Goal: Task Accomplishment & Management: Manage account settings

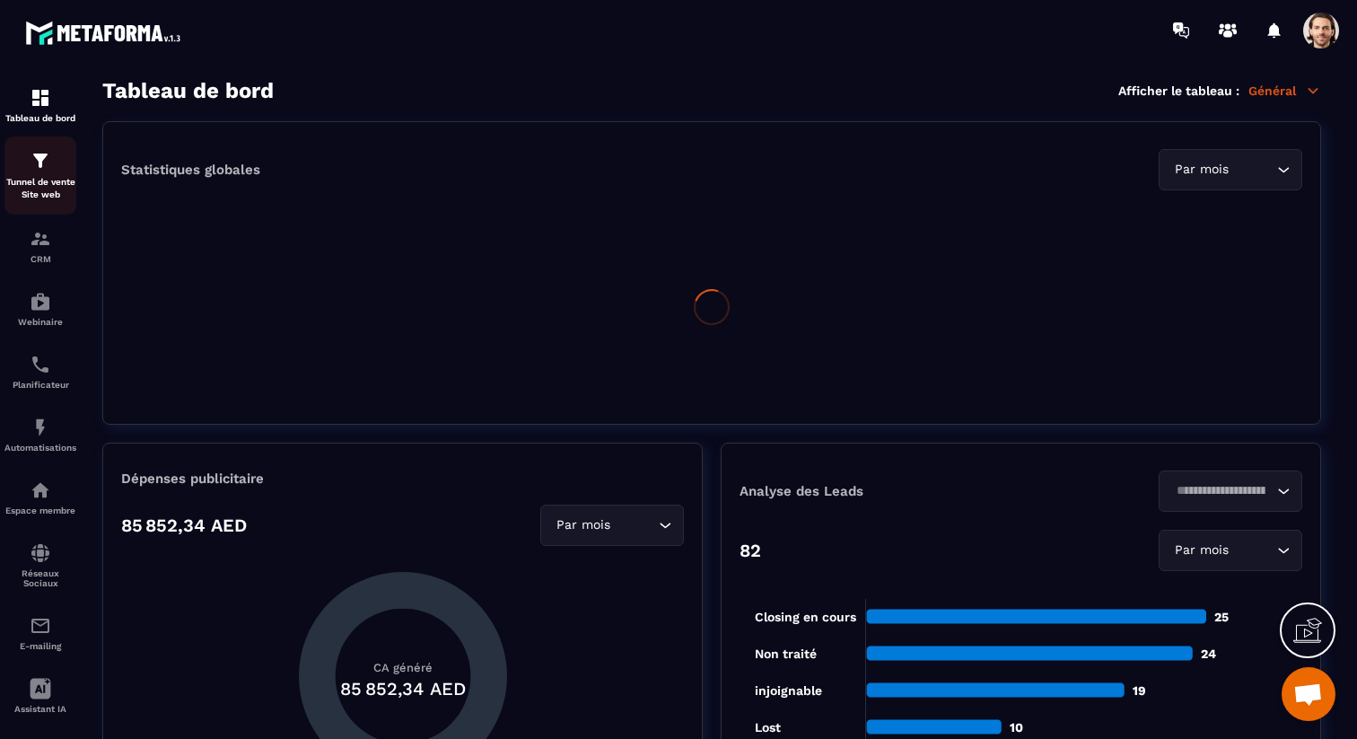
click at [37, 162] on img at bounding box center [41, 161] width 22 height 22
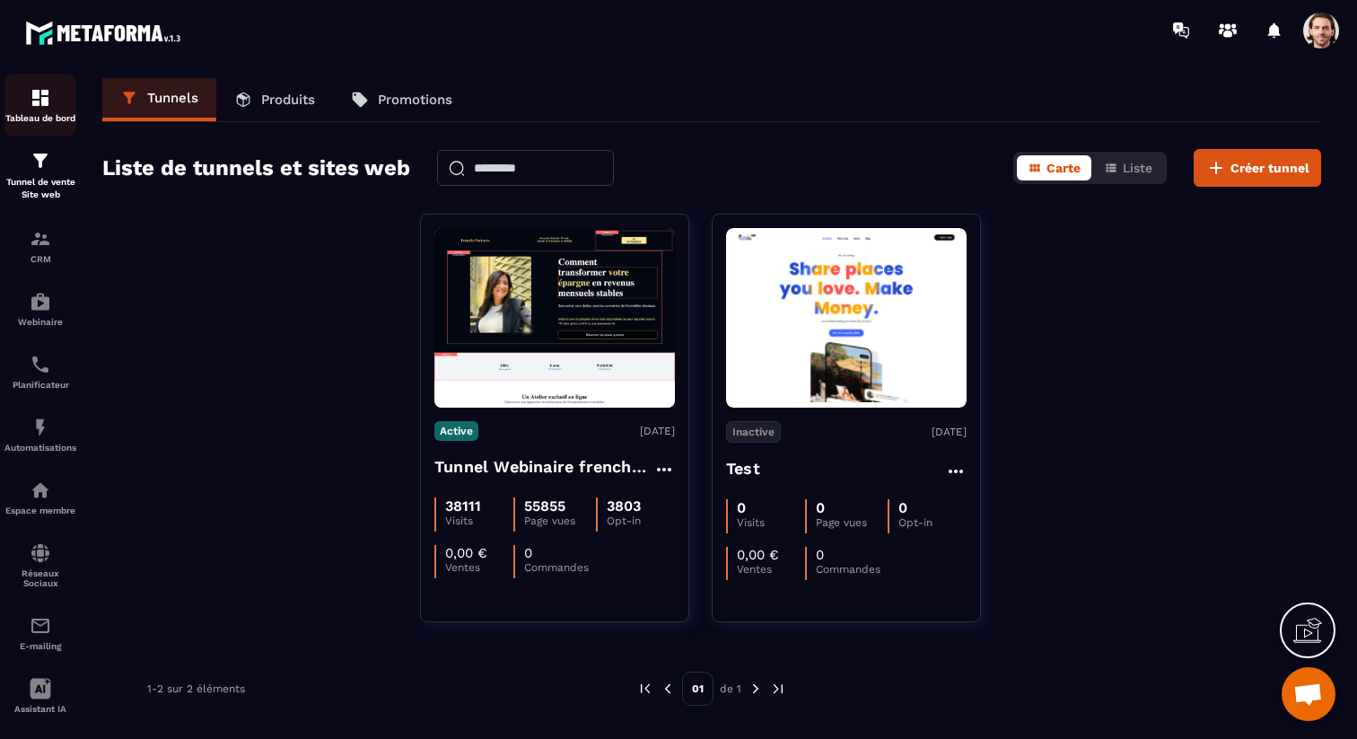
click at [36, 117] on p "Tableau de bord" at bounding box center [40, 118] width 72 height 10
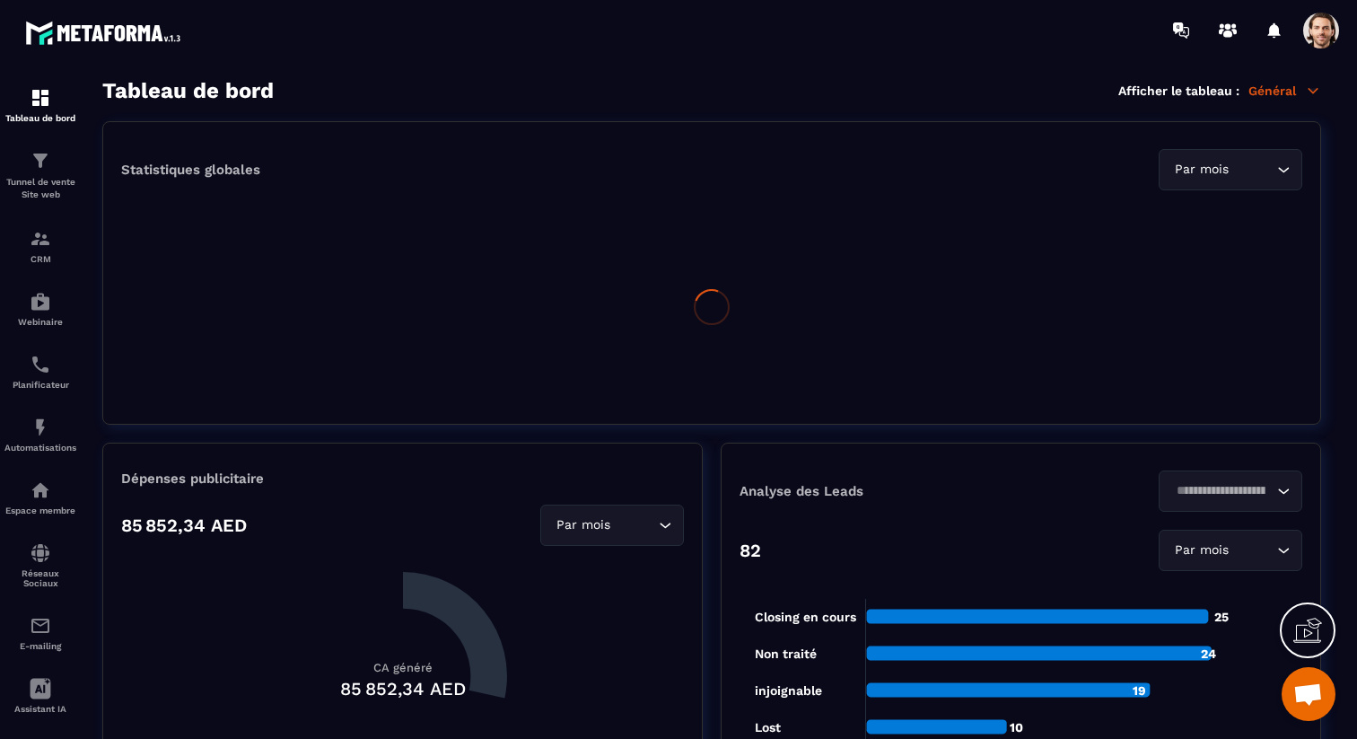
click at [1306, 93] on icon at bounding box center [1313, 91] width 16 height 16
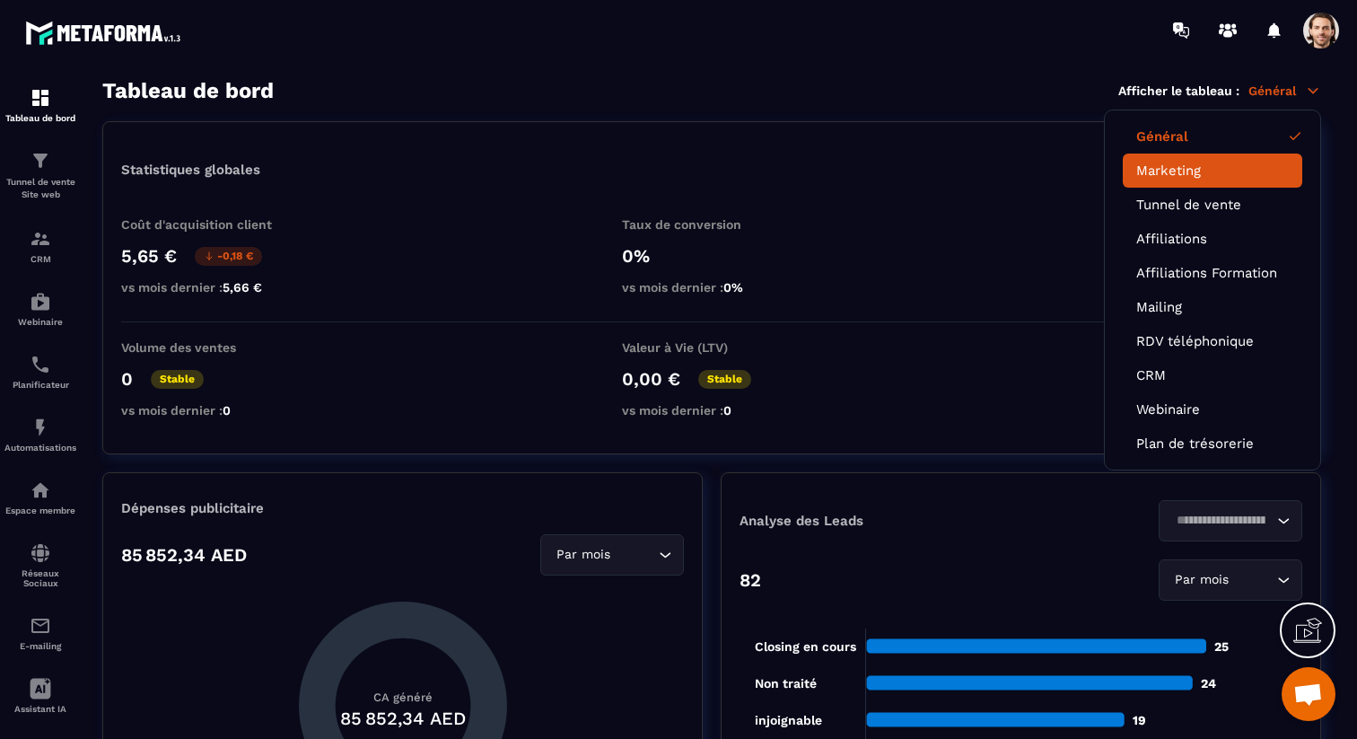
click at [1219, 169] on link "Marketing" at bounding box center [1212, 170] width 153 height 16
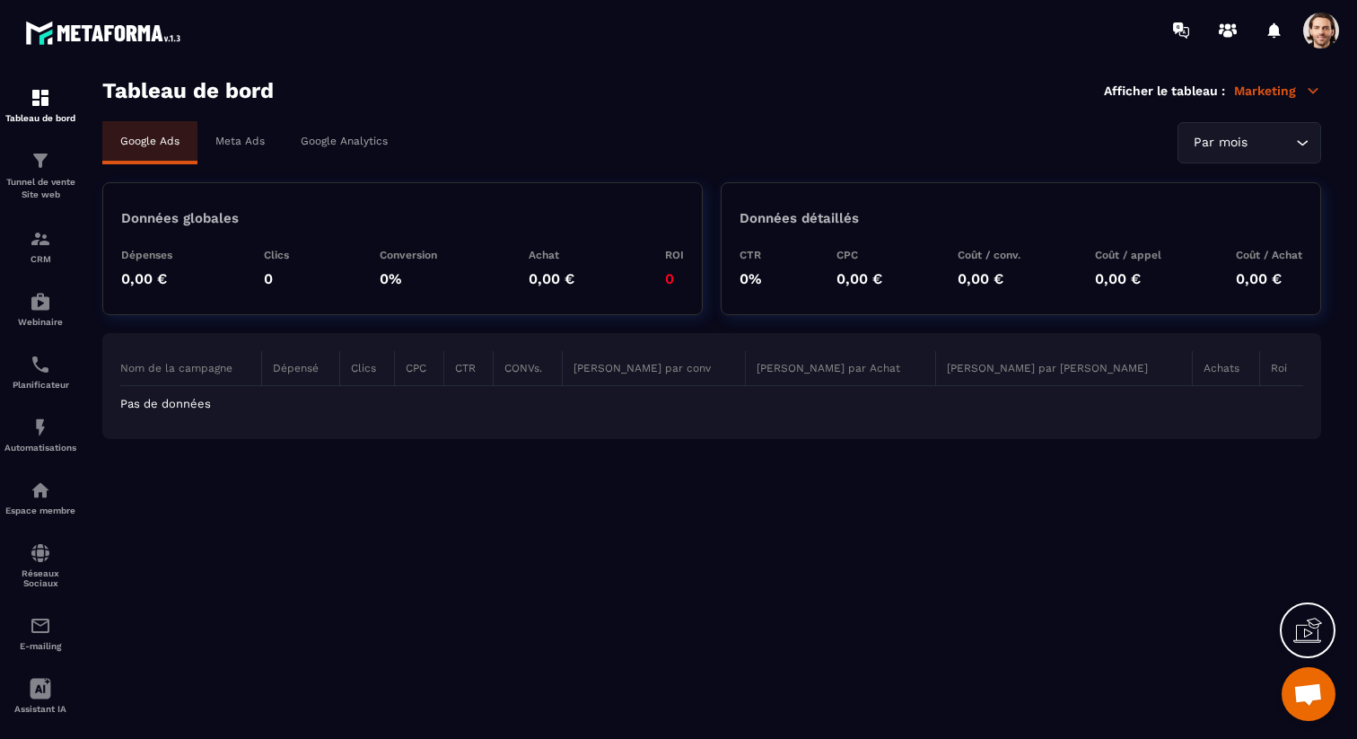
click at [236, 127] on div "Meta Ads" at bounding box center [239, 140] width 85 height 39
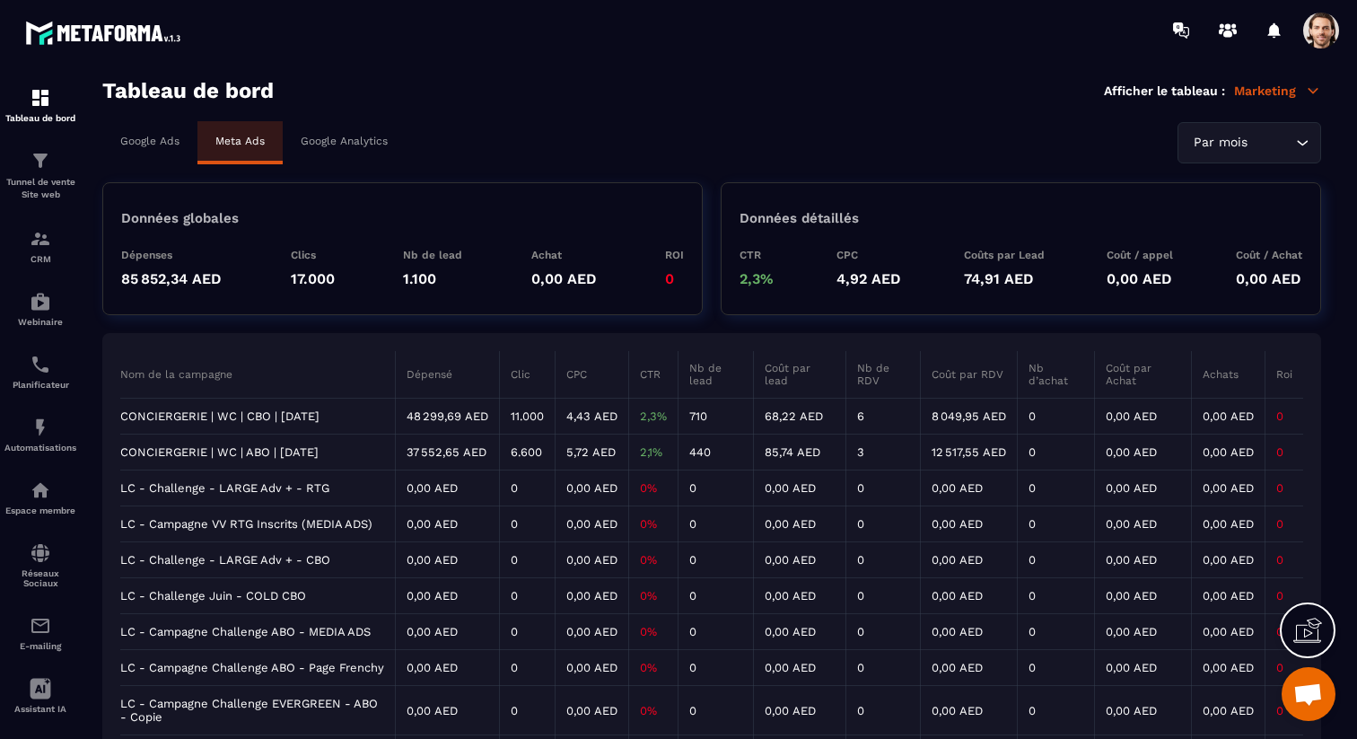
click at [1283, 140] on input "Search for option" at bounding box center [1271, 143] width 40 height 20
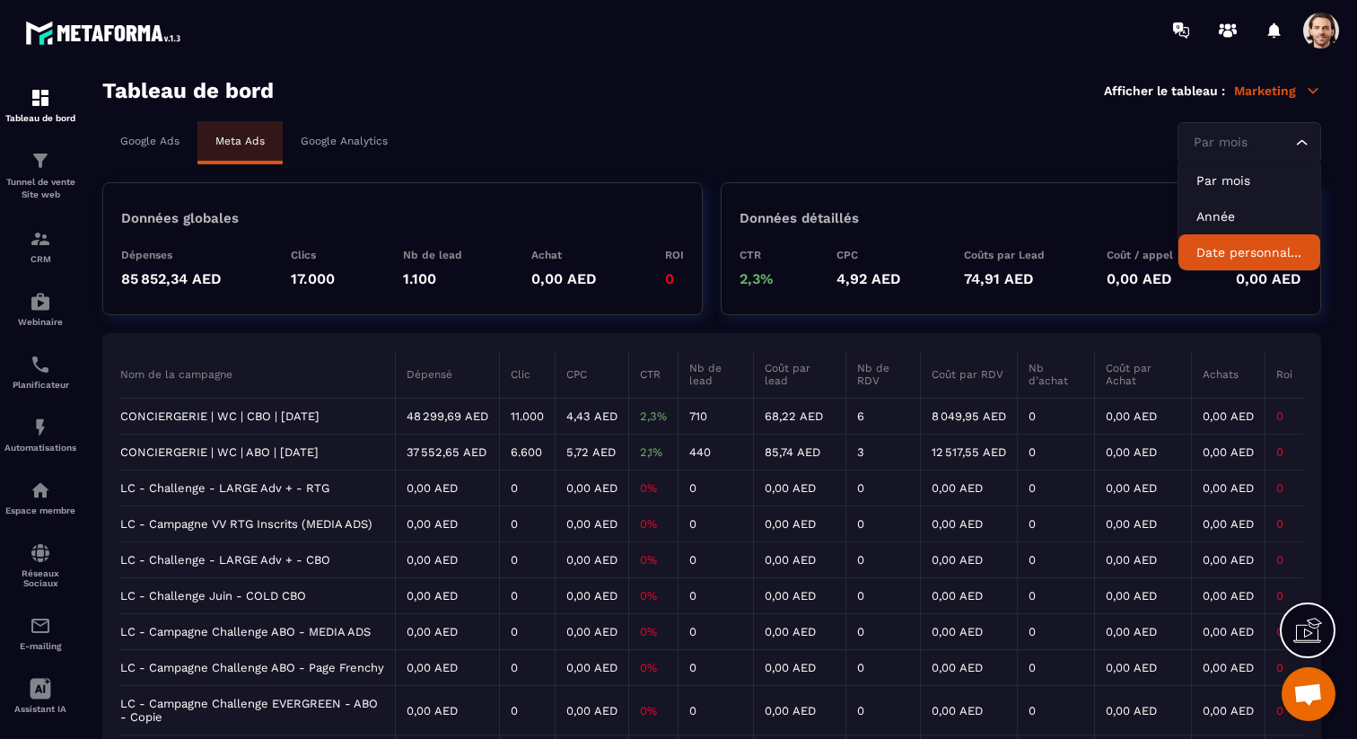
click at [1224, 251] on p "Date personnalisée" at bounding box center [1249, 252] width 106 height 18
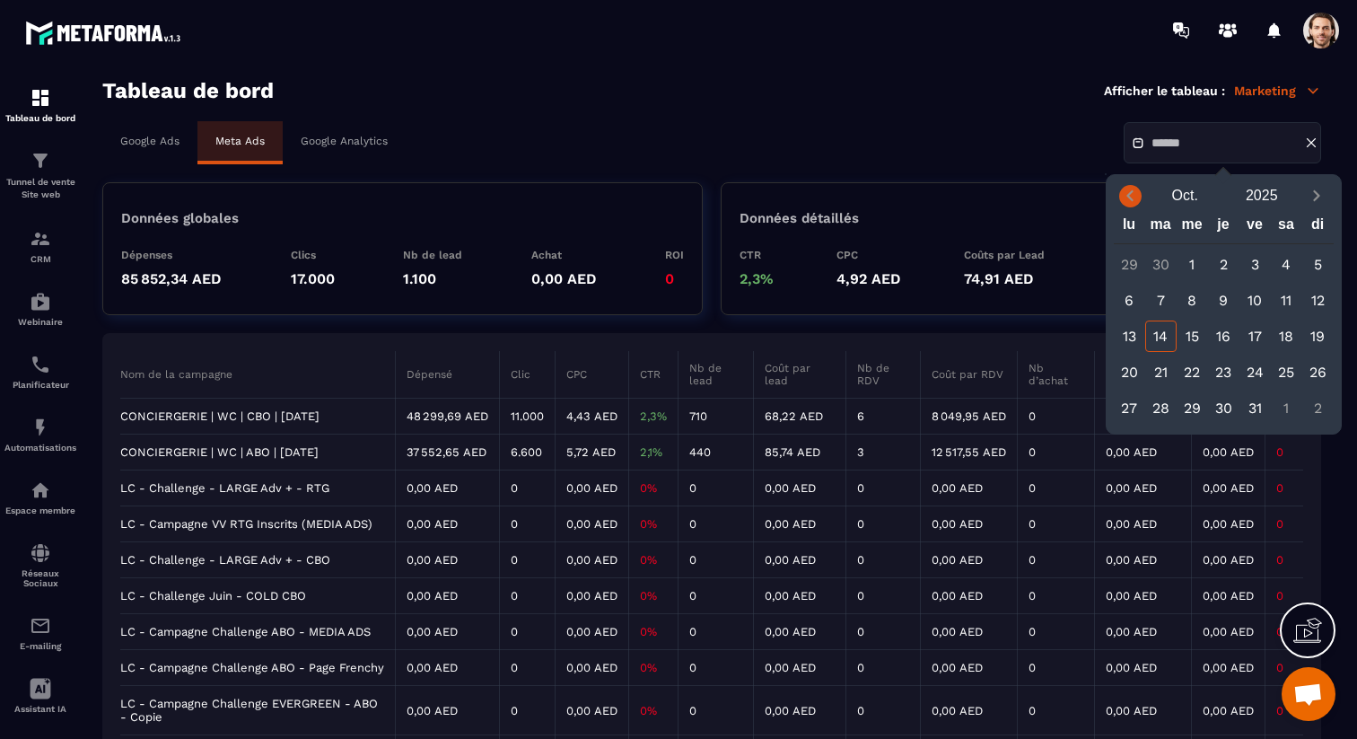
click at [1124, 194] on icon "Previous month" at bounding box center [1130, 196] width 18 height 18
click at [1313, 260] on div "1" at bounding box center [1317, 264] width 31 height 31
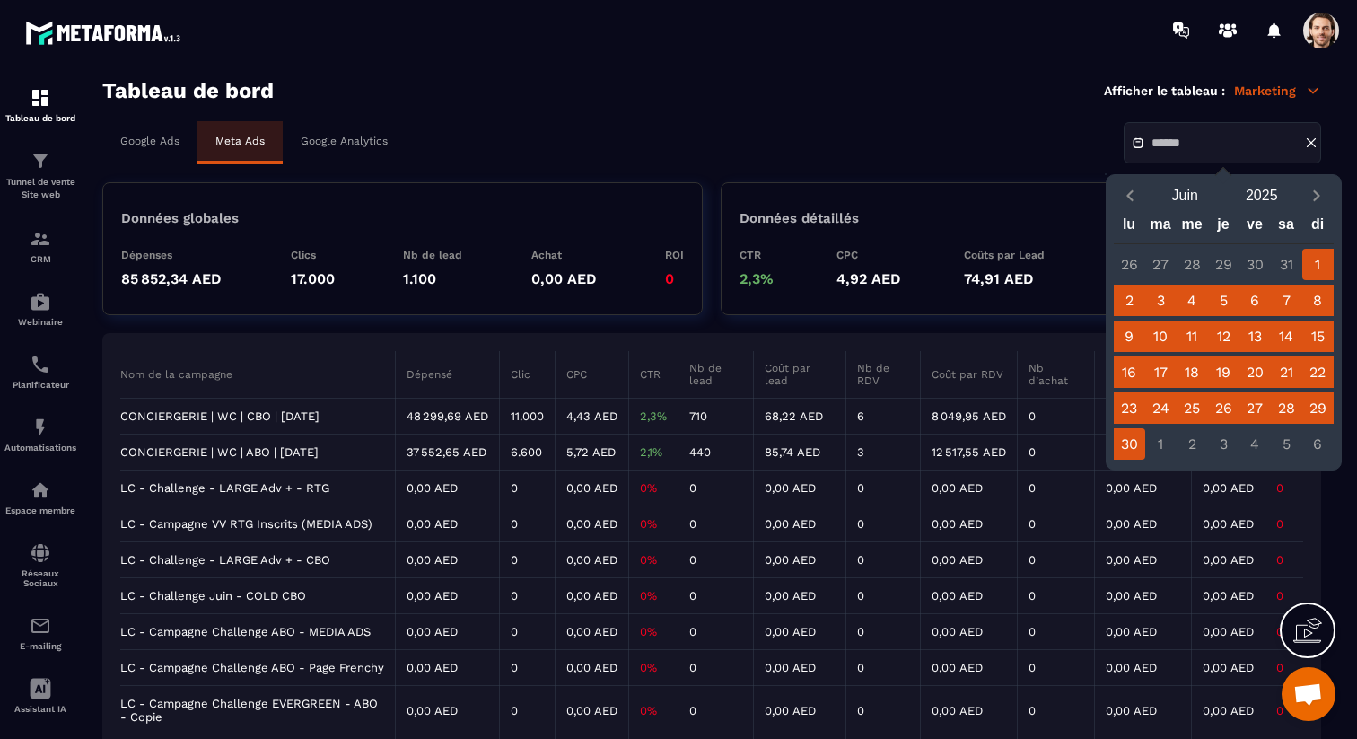
click at [1126, 437] on div "30" at bounding box center [1129, 443] width 31 height 31
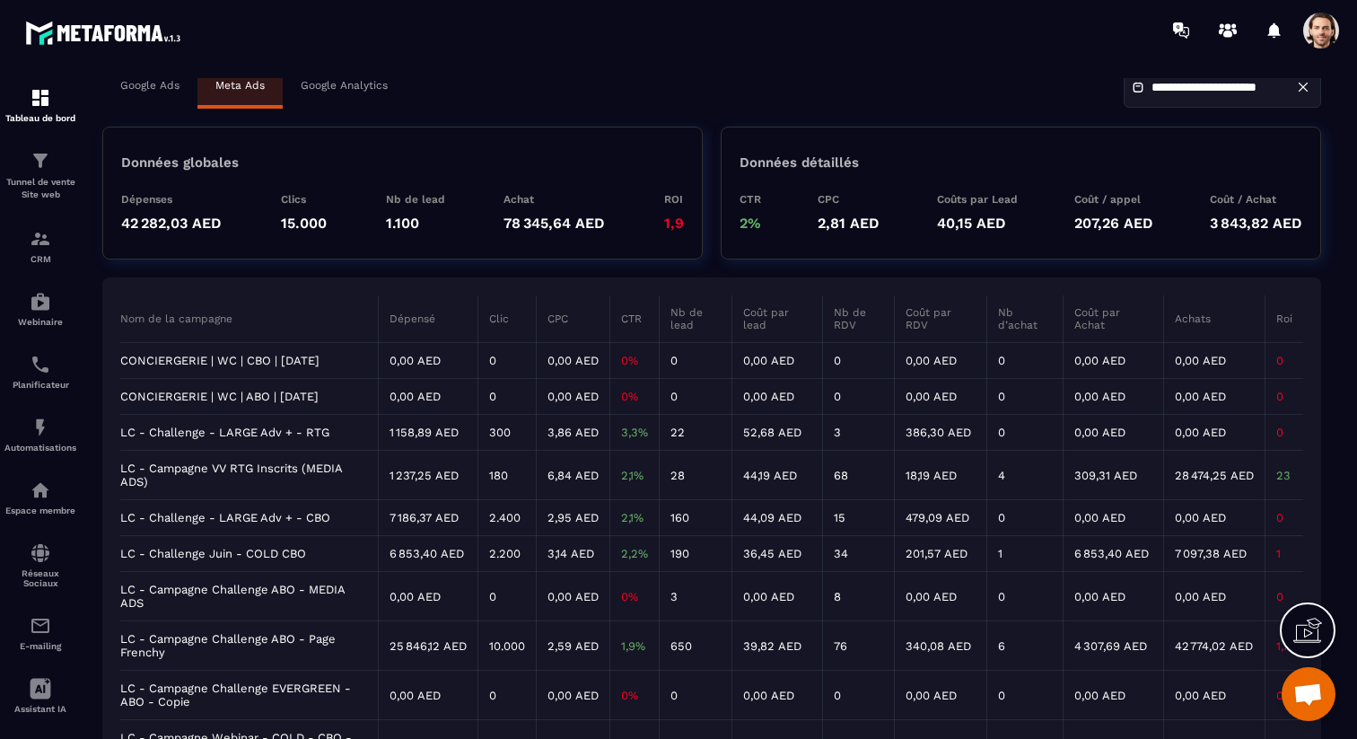
scroll to position [57, 0]
click at [1226, 84] on input "**********" at bounding box center [1214, 85] width 126 height 13
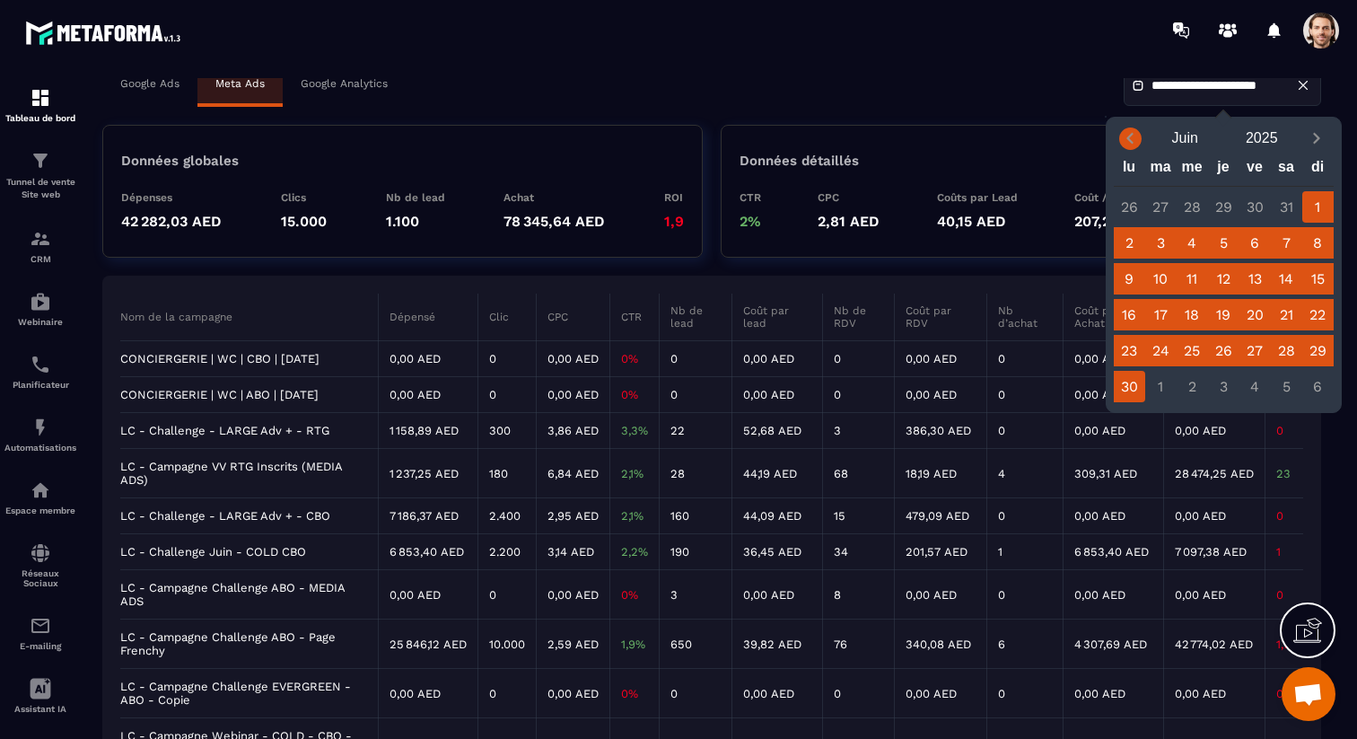
click at [1126, 140] on icon "Previous month" at bounding box center [1130, 138] width 18 height 18
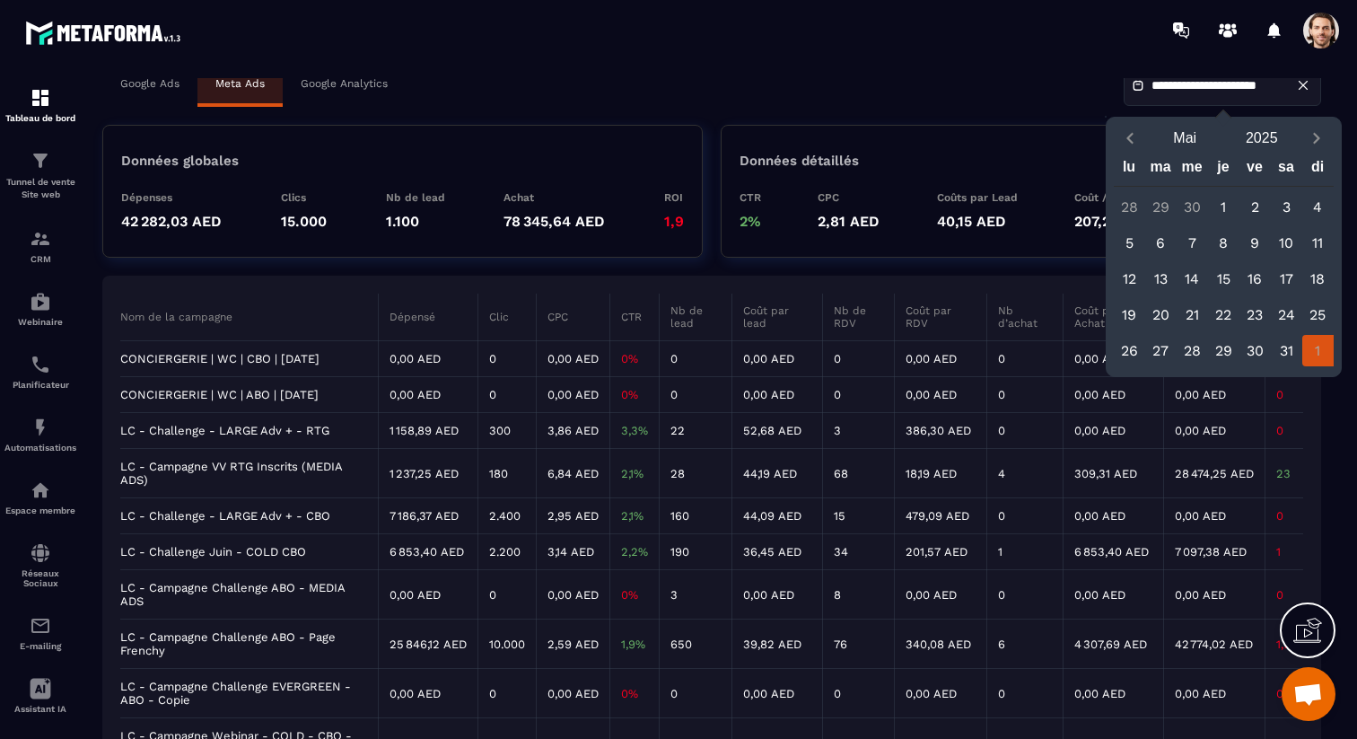
click at [1228, 210] on div "1" at bounding box center [1223, 206] width 31 height 31
click at [1324, 145] on icon "Next month" at bounding box center [1316, 138] width 18 height 18
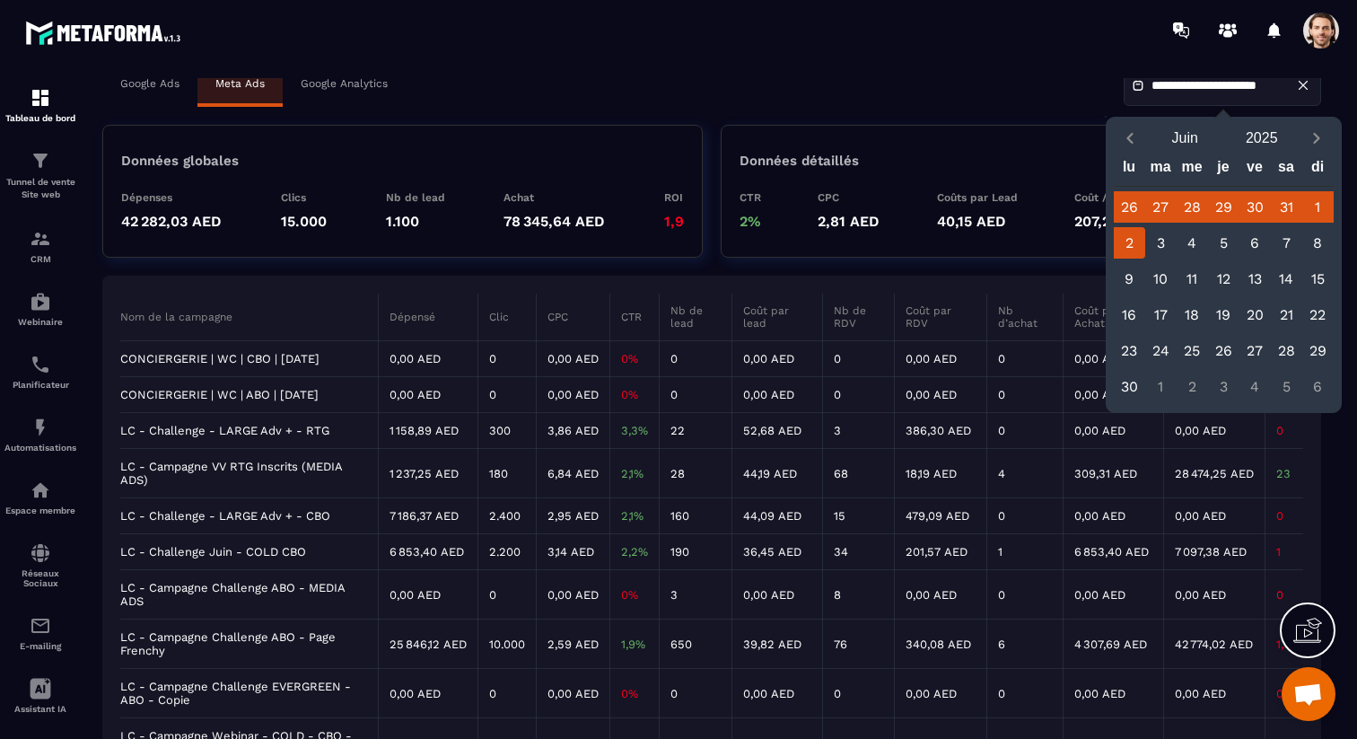
click at [1133, 238] on div "2" at bounding box center [1129, 242] width 31 height 31
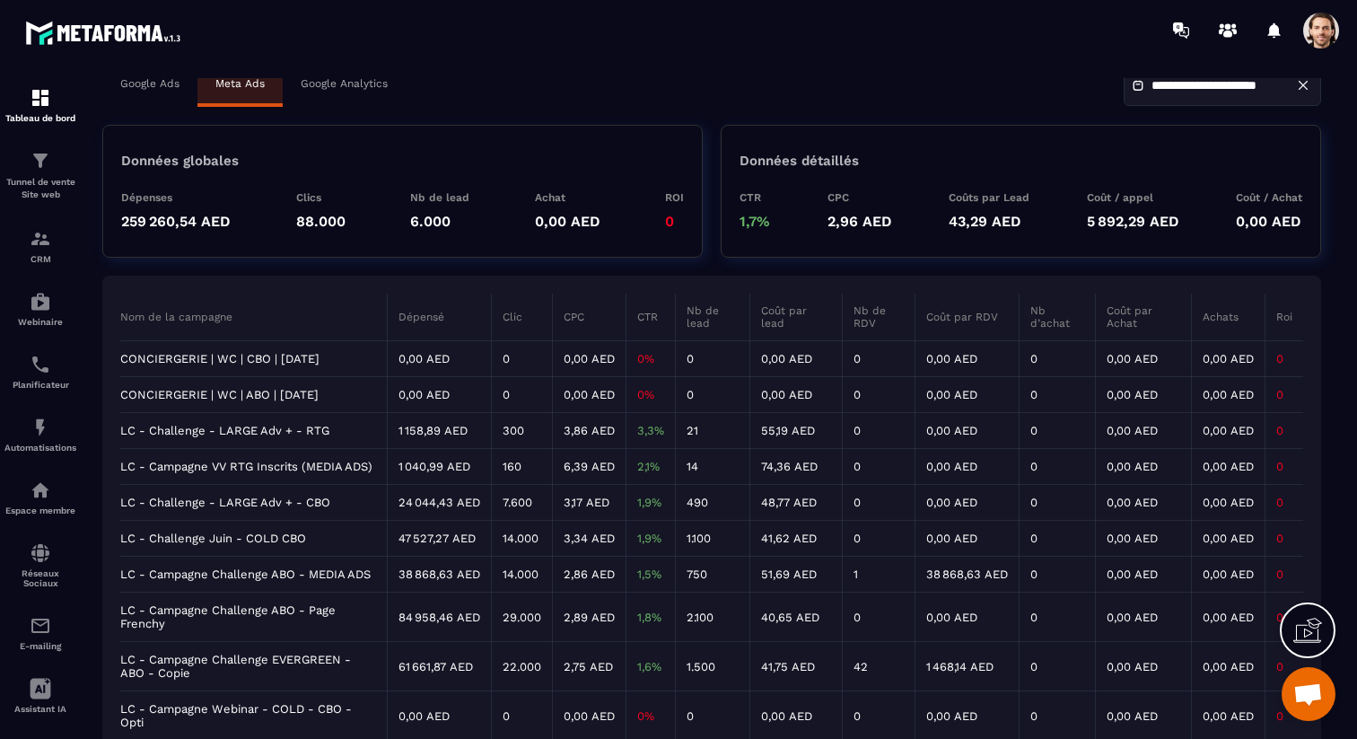
click at [1231, 93] on div "**********" at bounding box center [1222, 85] width 197 height 41
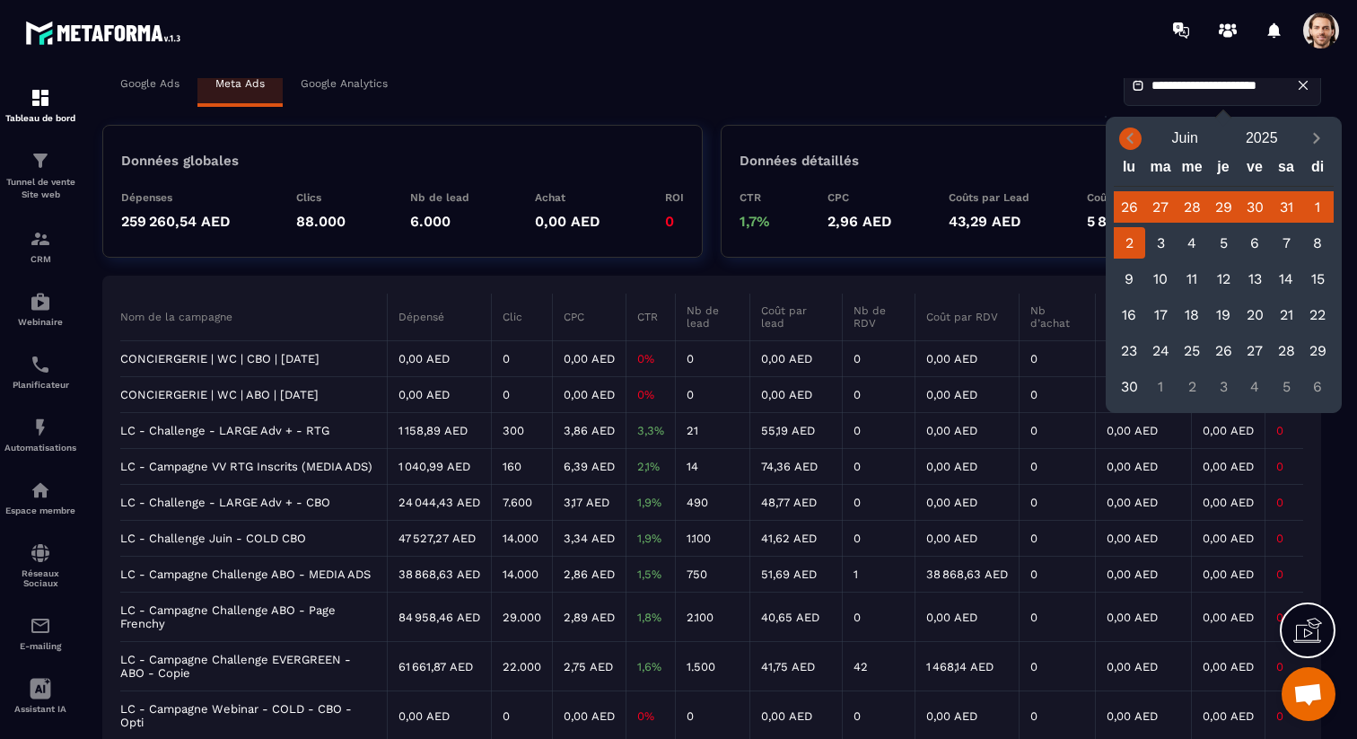
click at [1124, 132] on icon "Previous month" at bounding box center [1130, 138] width 18 height 18
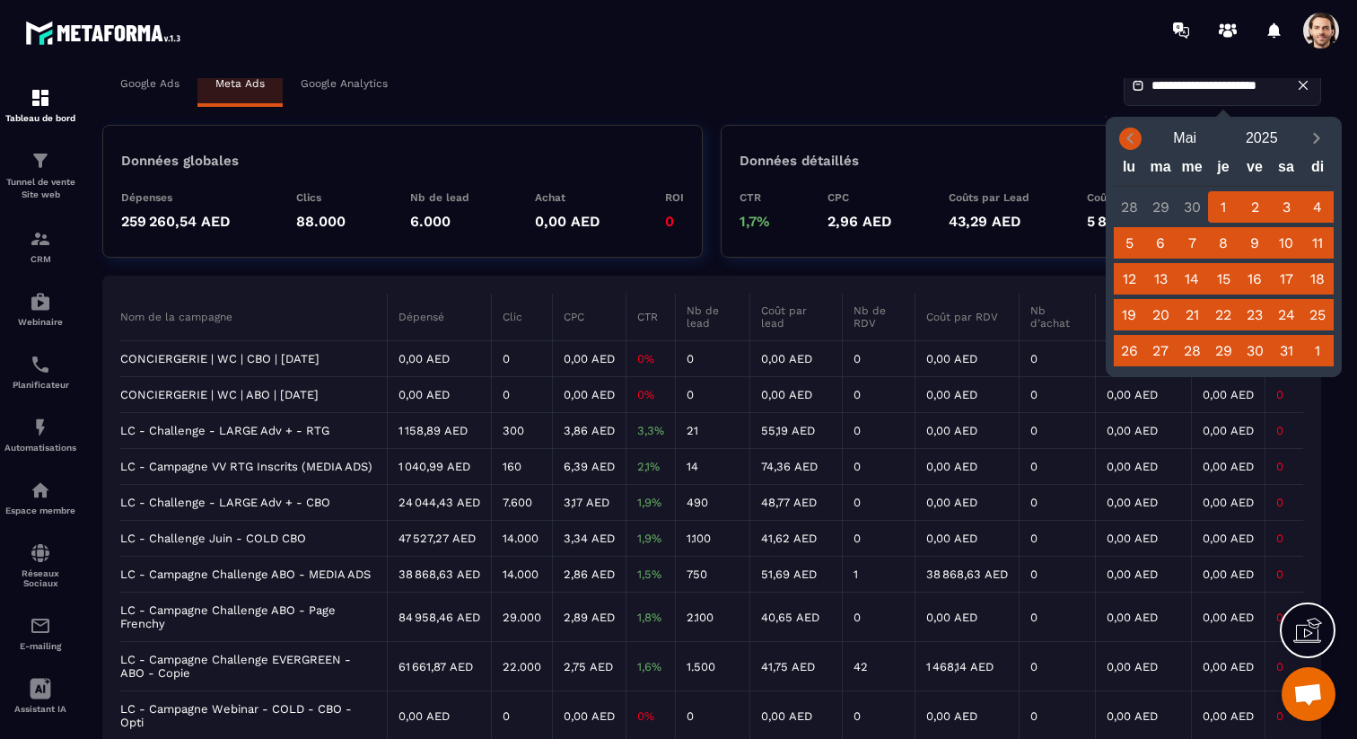
click at [1124, 132] on icon "Previous month" at bounding box center [1130, 138] width 18 height 18
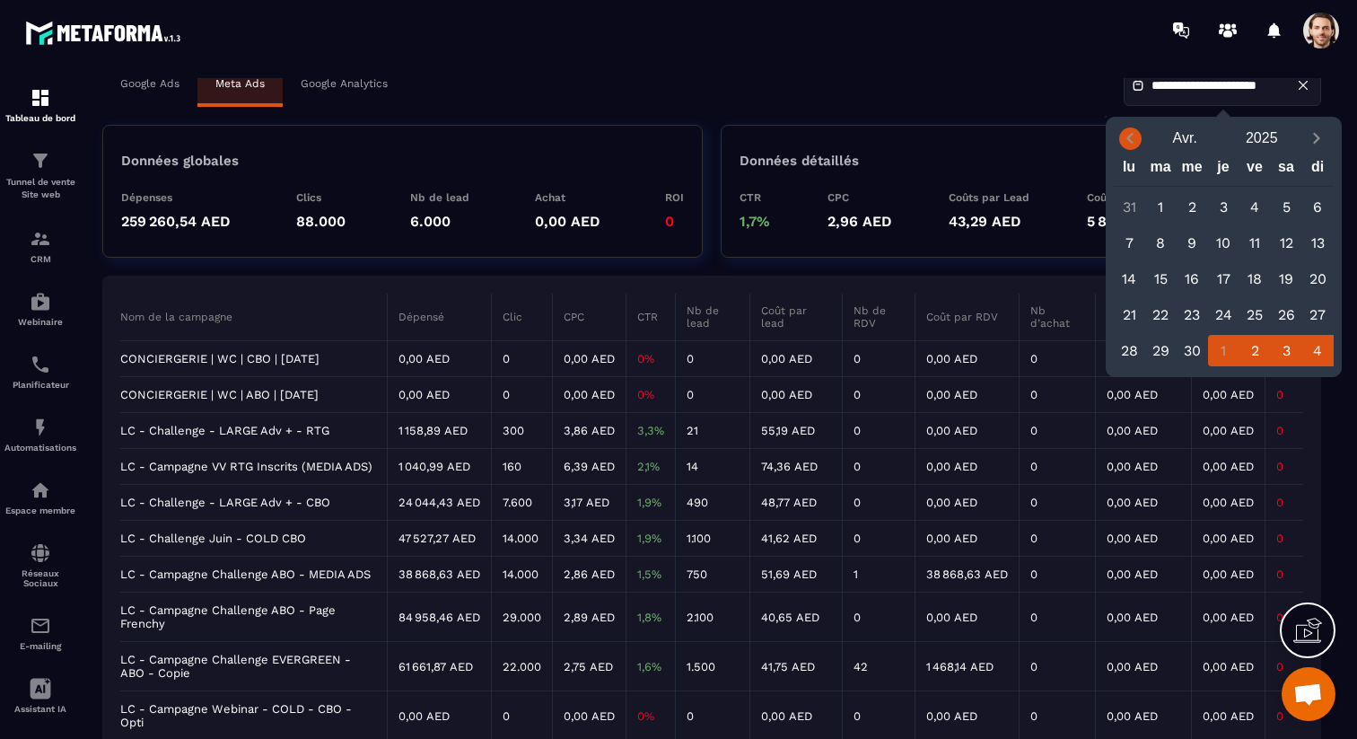
click at [1124, 132] on icon "Previous month" at bounding box center [1130, 138] width 18 height 18
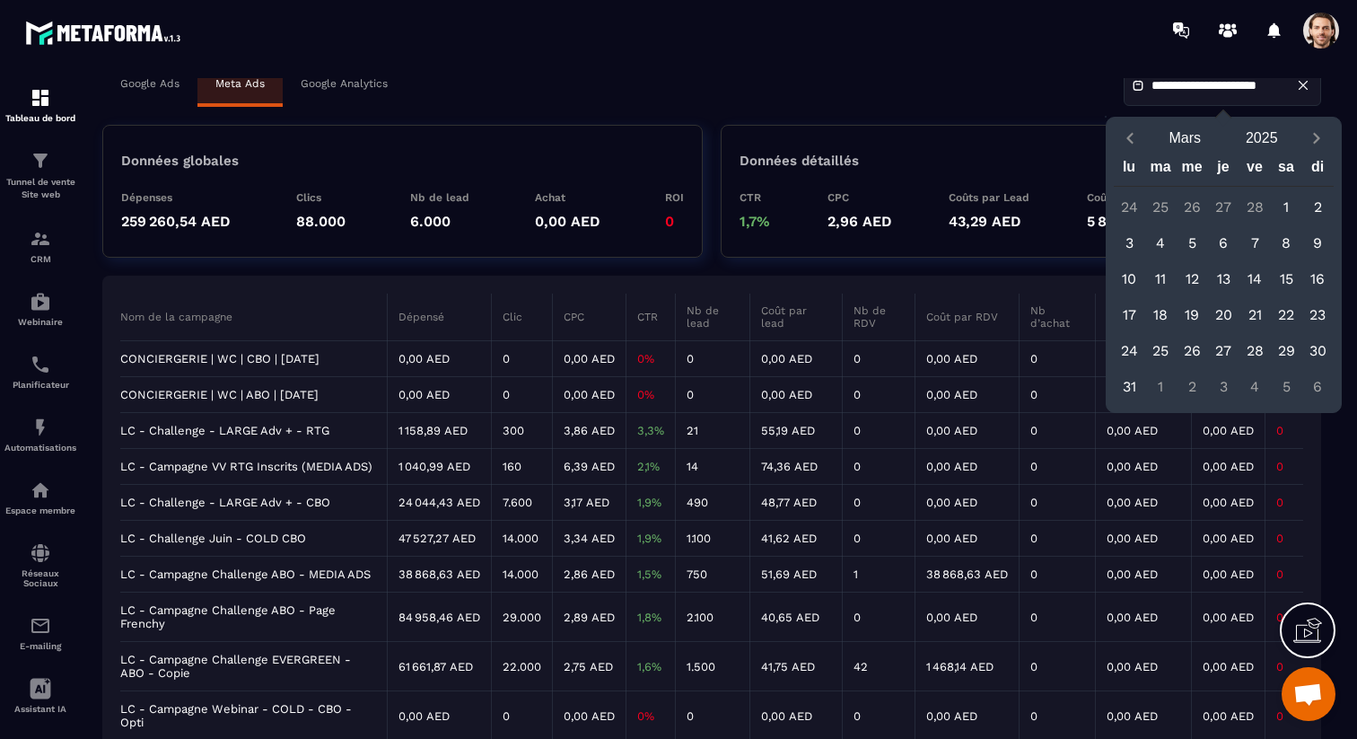
click at [1288, 206] on div "1" at bounding box center [1286, 206] width 31 height 31
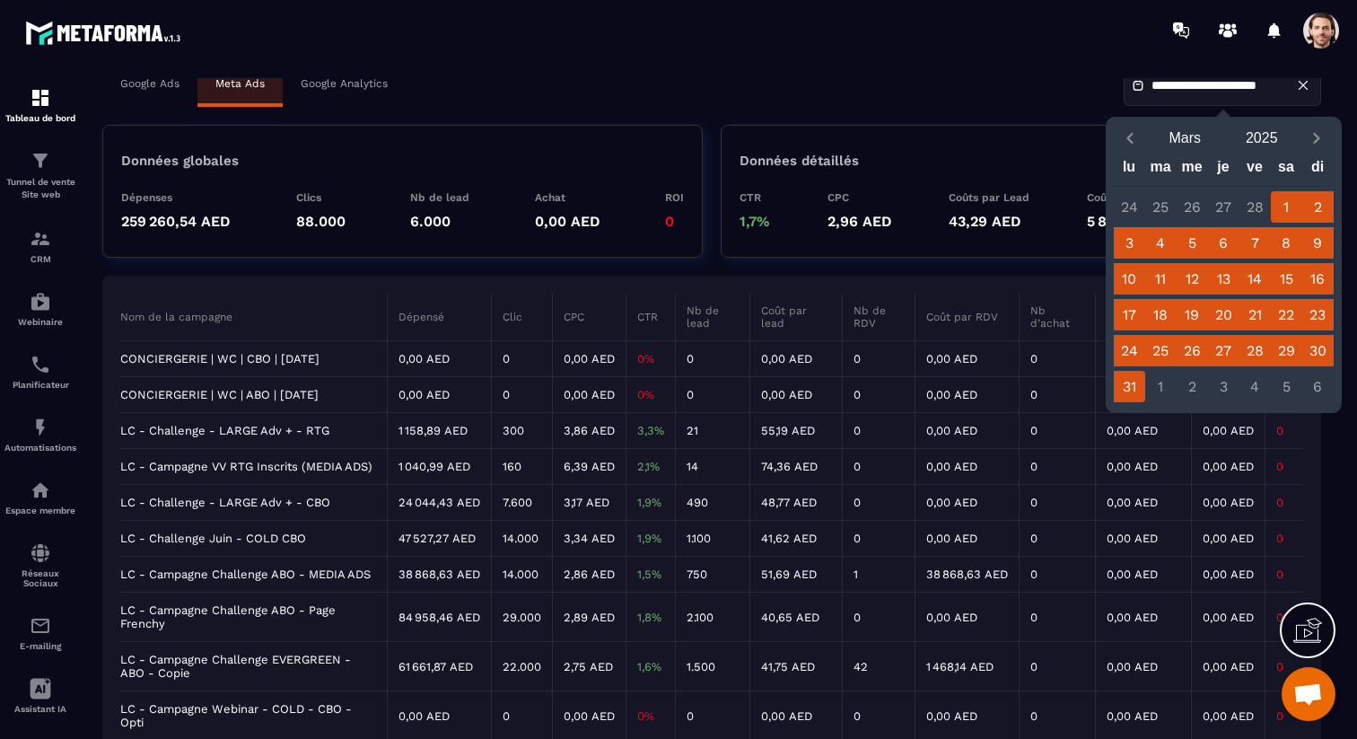
click at [1130, 390] on div "31" at bounding box center [1129, 386] width 31 height 31
type input "**********"
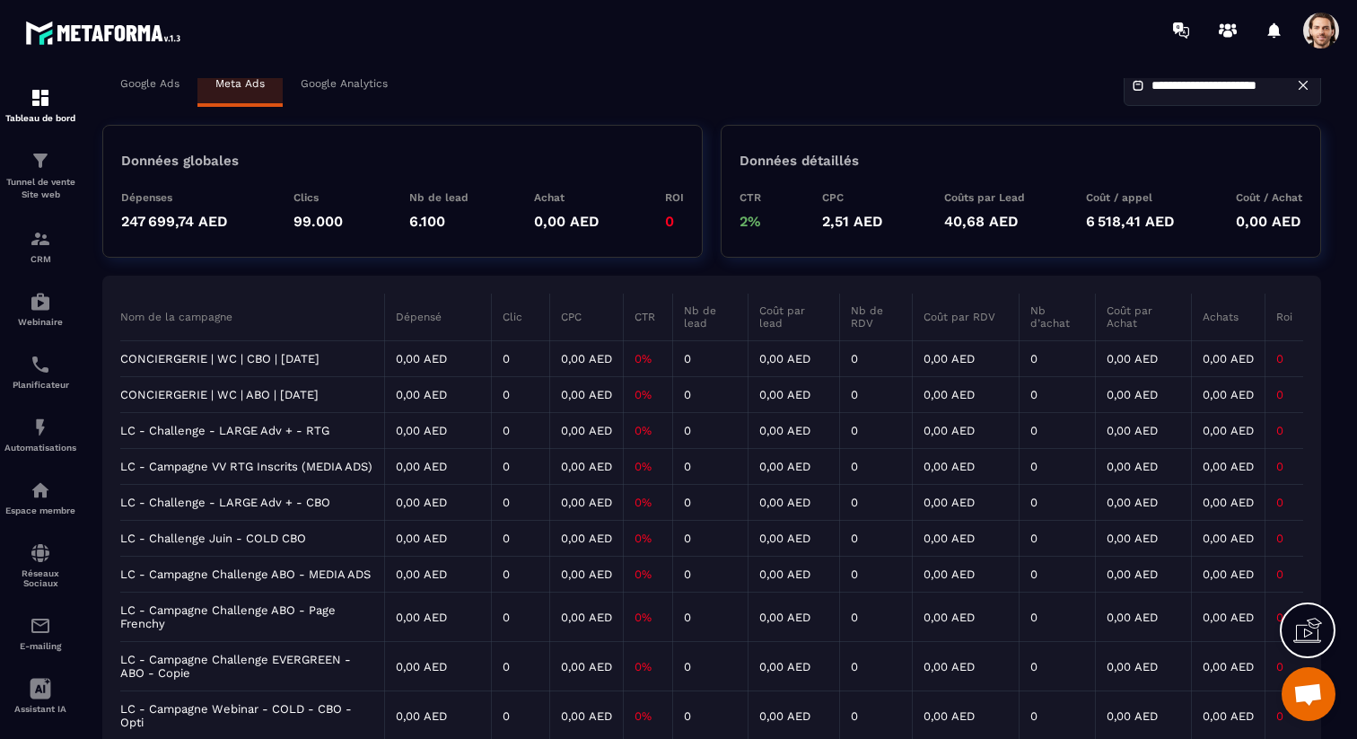
click at [1326, 32] on span at bounding box center [1321, 31] width 36 height 36
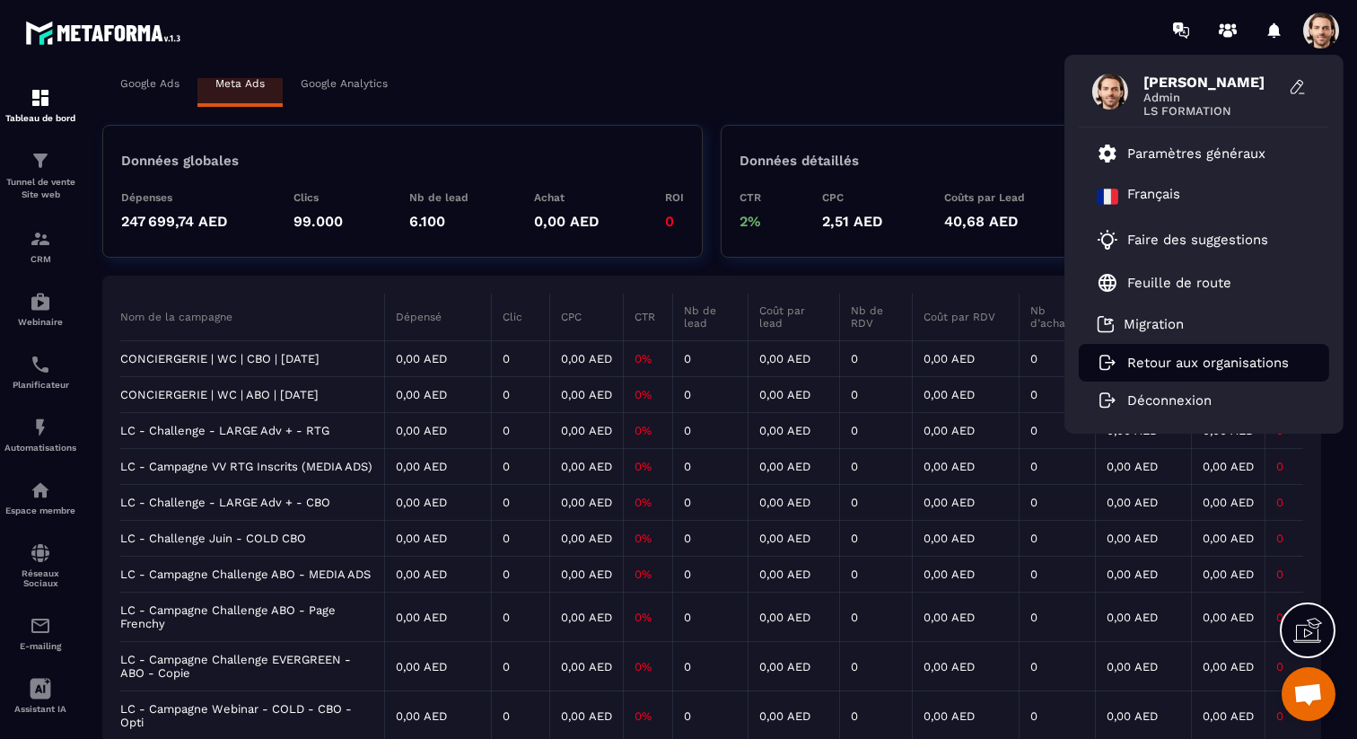
click at [1205, 367] on p "Retour aux organisations" at bounding box center [1208, 362] width 162 height 16
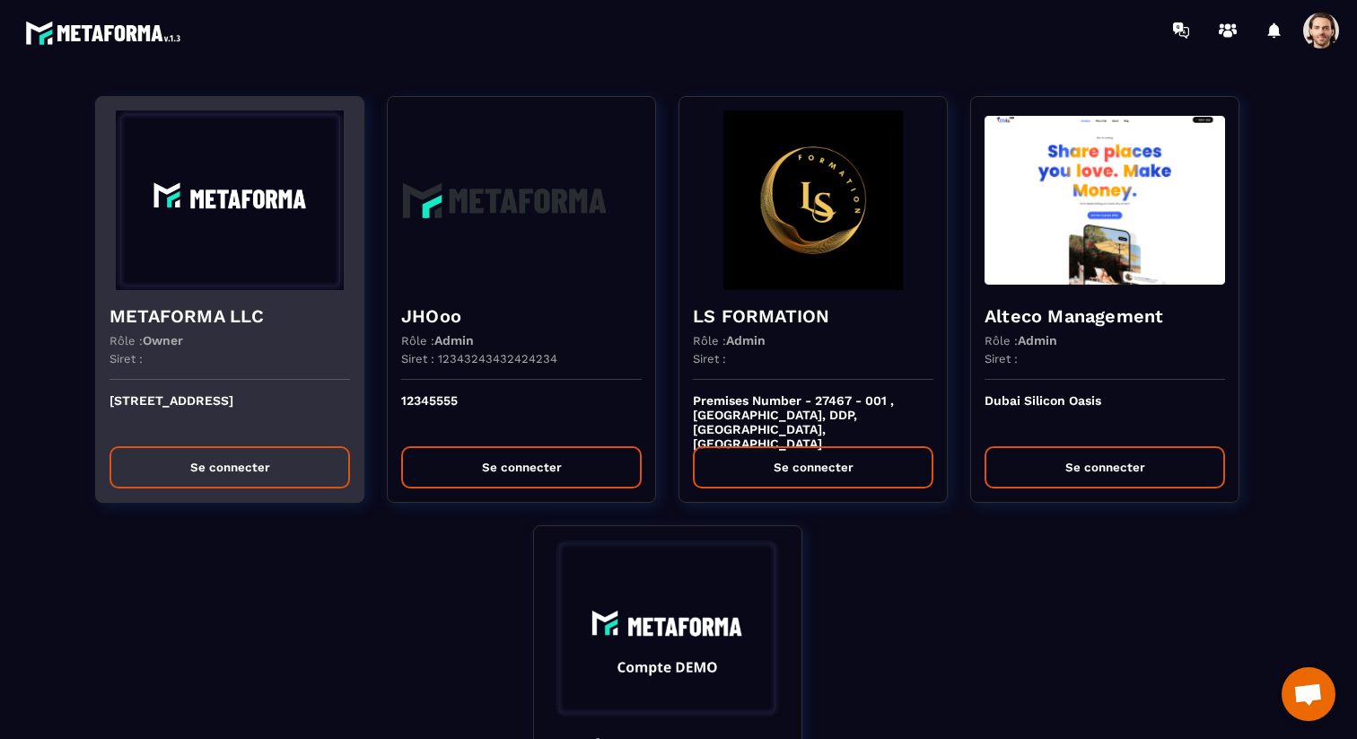
click at [236, 279] on img at bounding box center [229, 199] width 240 height 179
